Goal: Complete application form: Complete application form

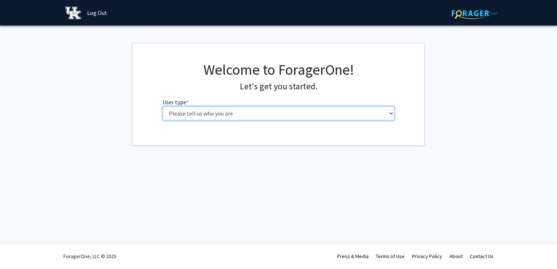
click at [380, 108] on select "Please tell us who you are Undergraduate Student Master's Student Doctoral Cand…" at bounding box center [279, 113] width 232 height 14
select select "1: undergrad"
click at [163, 106] on select "Please tell us who you are Undergraduate Student Master's Student Doctoral Cand…" at bounding box center [279, 113] width 232 height 14
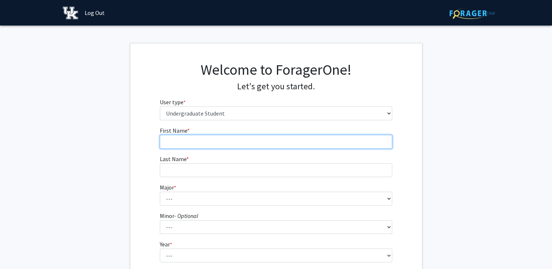
click at [283, 142] on input "First Name * required" at bounding box center [276, 142] width 232 height 14
type input "[PERSON_NAME]"
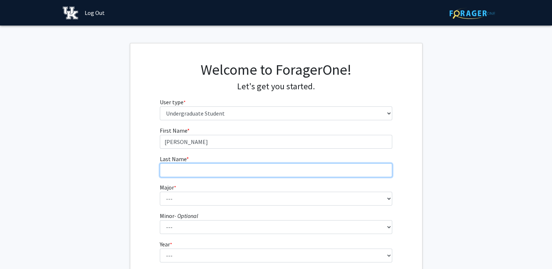
click at [258, 169] on input "Last Name * required" at bounding box center [276, 170] width 232 height 14
type input "[PERSON_NAME]"
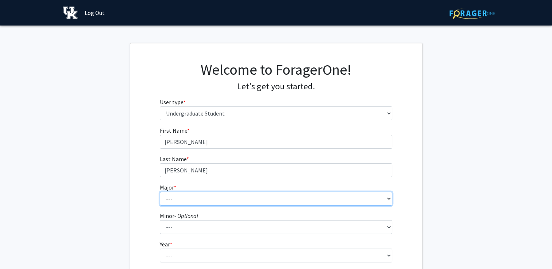
click at [233, 202] on select "--- Accounting Aerospace Engineering African American & Africana Studies Agricu…" at bounding box center [276, 199] width 232 height 14
select select "34: 871"
click at [160, 192] on select "--- Accounting Aerospace Engineering African American & Africana Studies Agricu…" at bounding box center [276, 199] width 232 height 14
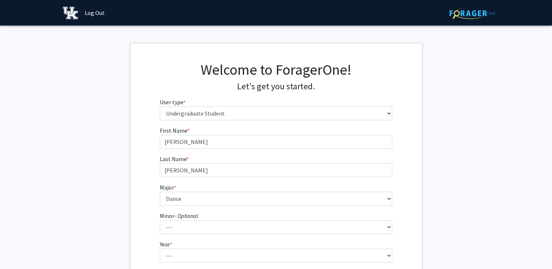
click at [125, 157] on fg-get-started "Welcome to ForagerOne! Let's get you started. User type * required Please tell …" at bounding box center [276, 186] width 552 height 286
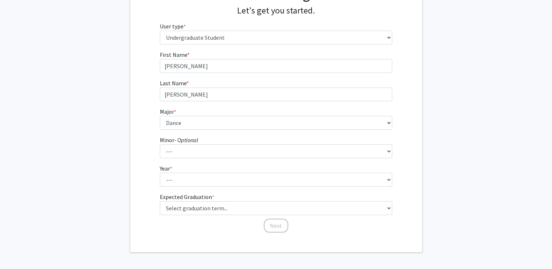
scroll to position [77, 0]
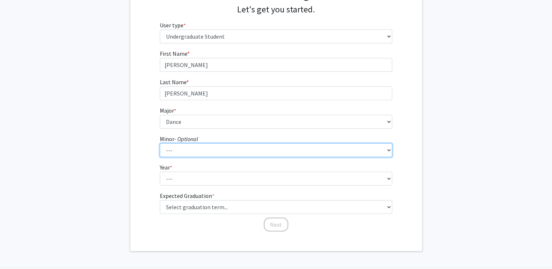
click at [197, 153] on select "--- African American & Africana Studies Agricultural Economics American Studies…" at bounding box center [276, 150] width 232 height 14
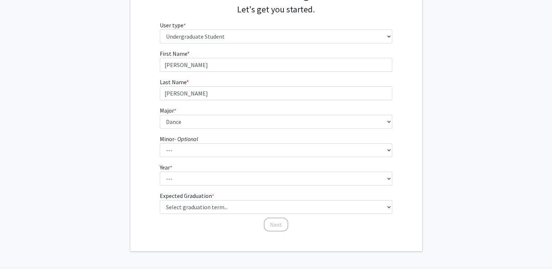
click at [96, 147] on fg-get-started "Welcome to ForagerOne! Let's get you started. User type * required Please tell …" at bounding box center [276, 109] width 552 height 286
